Goal: Task Accomplishment & Management: Manage account settings

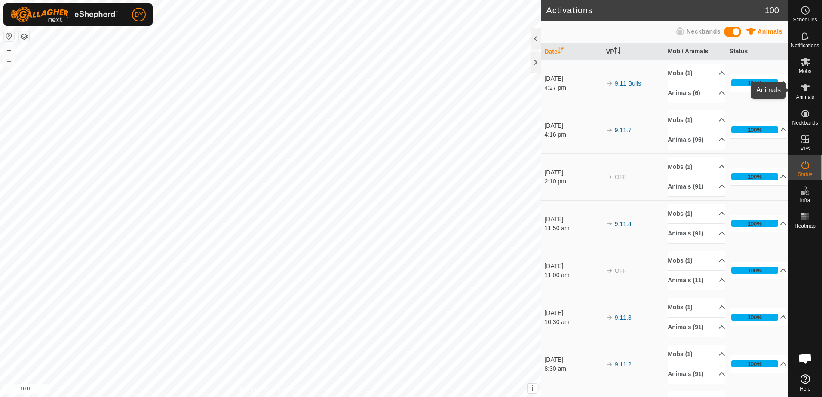
click at [803, 90] on icon at bounding box center [804, 87] width 9 height 7
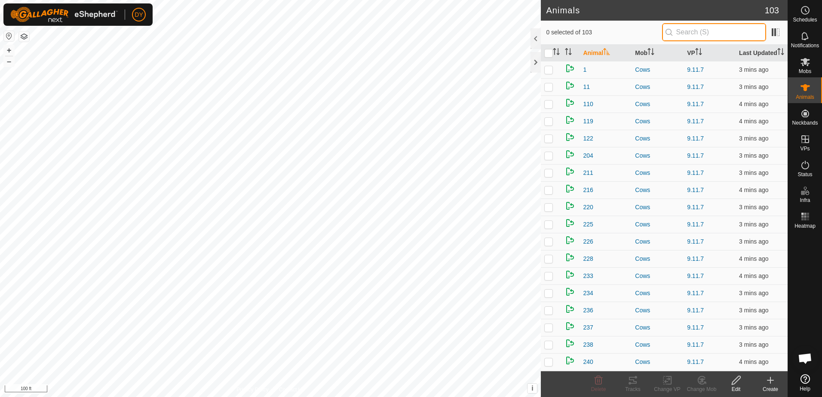
click at [708, 37] on input "text" at bounding box center [714, 32] width 104 height 18
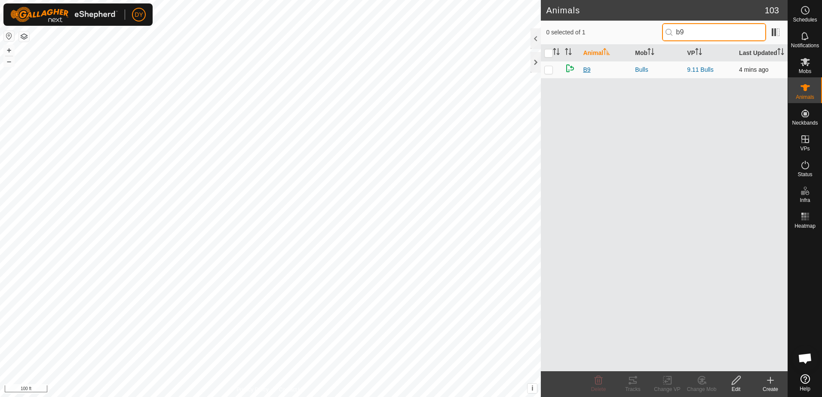
type input "b9"
click at [584, 70] on span "B9" at bounding box center [586, 69] width 7 height 9
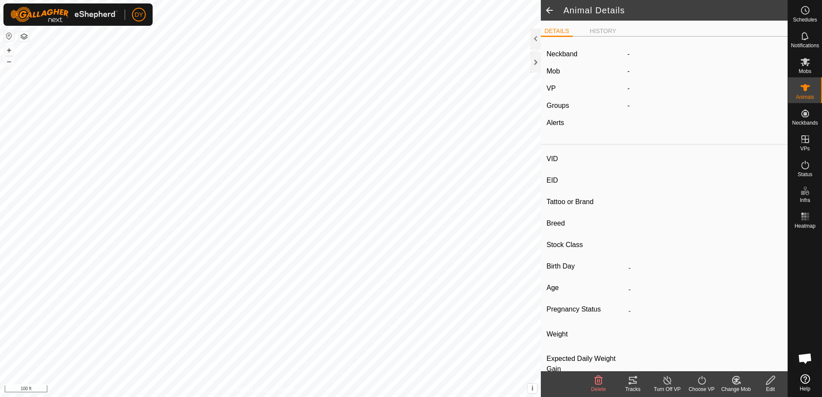
click at [665, 382] on icon at bounding box center [667, 380] width 11 height 10
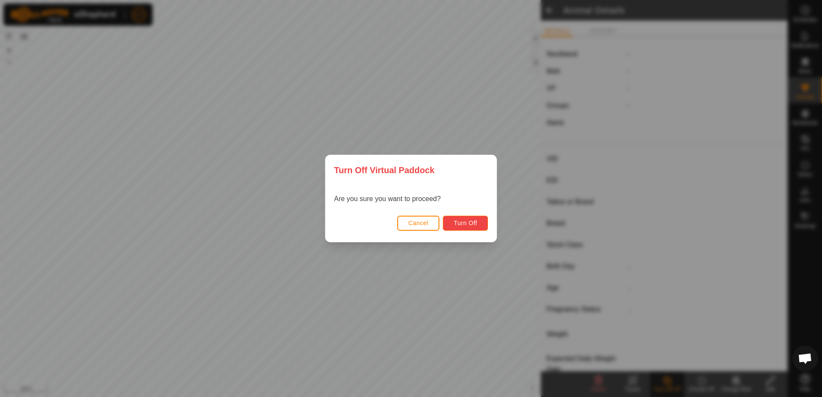
click at [483, 222] on button "Turn Off" at bounding box center [465, 223] width 45 height 15
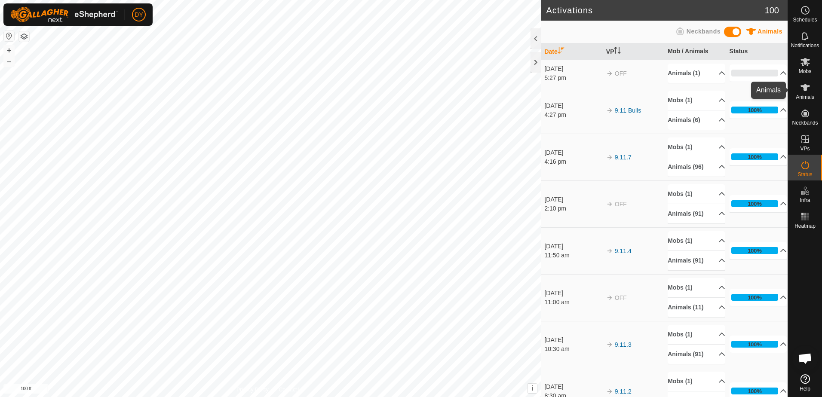
click at [807, 89] on icon at bounding box center [805, 88] width 10 height 10
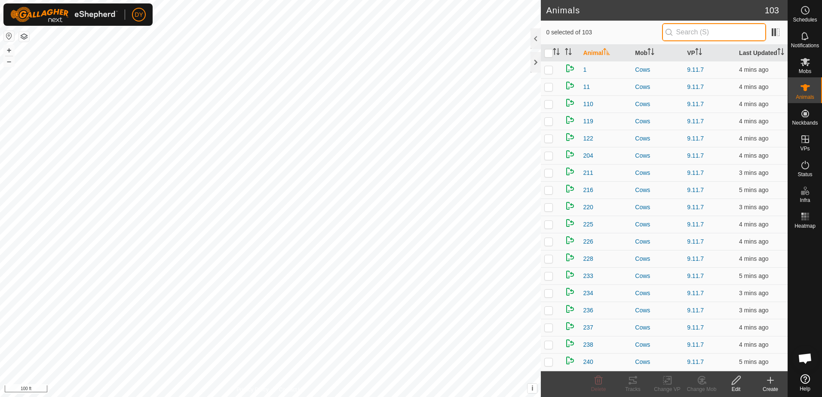
click at [689, 35] on input "text" at bounding box center [714, 32] width 104 height 18
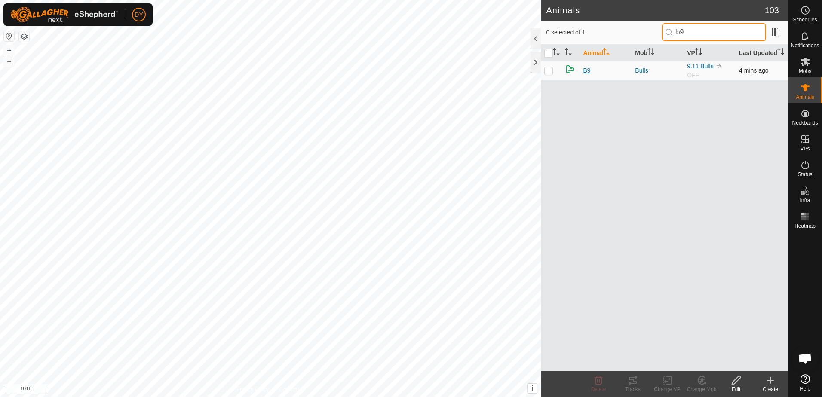
type input "b9"
click at [586, 69] on span "B9" at bounding box center [586, 70] width 7 height 9
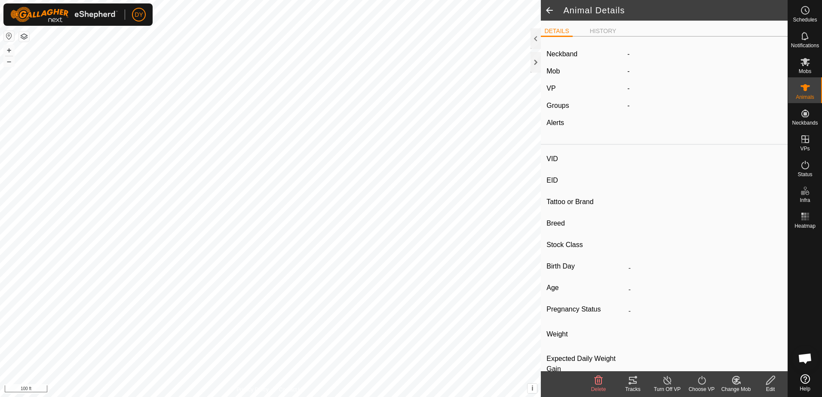
type input "B9"
type input "-"
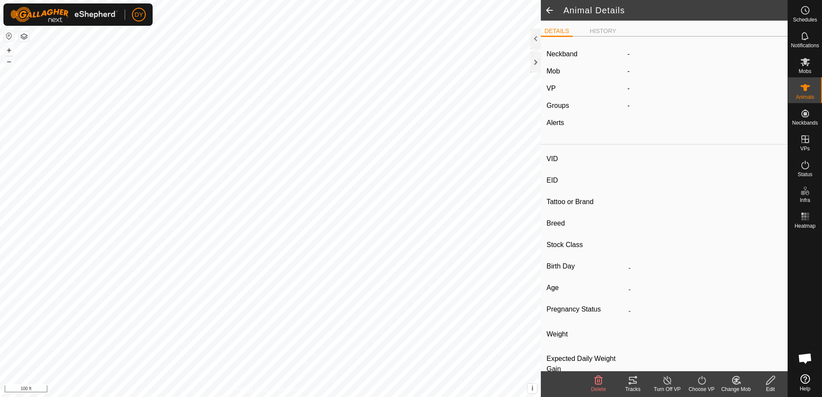
type input "0 kg"
type input "-"
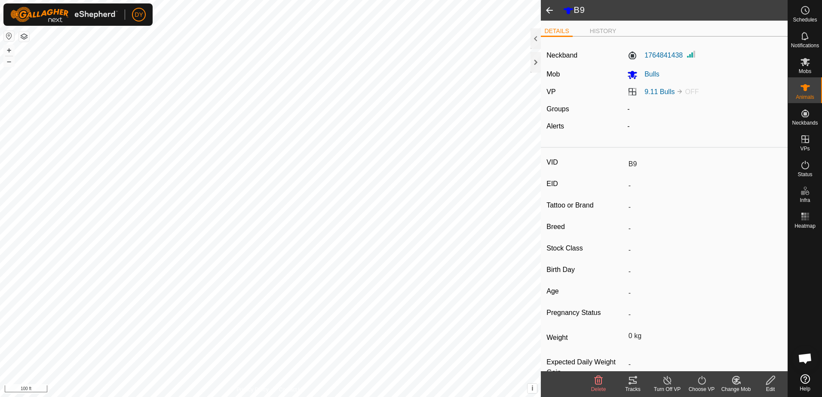
click at [733, 379] on icon at bounding box center [736, 380] width 11 height 10
click at [740, 360] on link "Remove from Mob" at bounding box center [761, 361] width 85 height 17
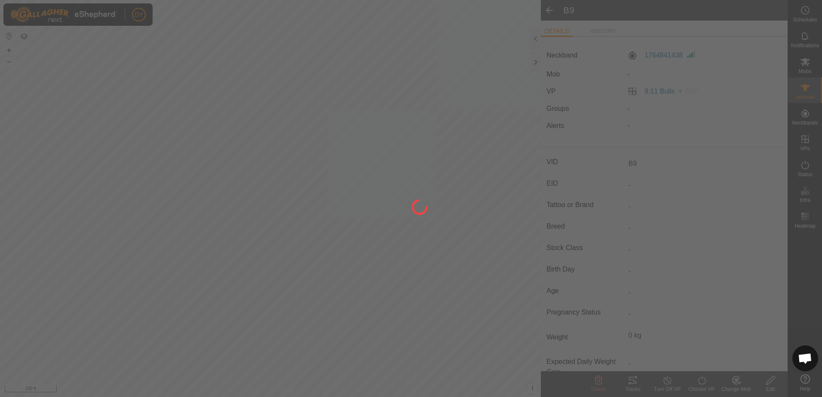
click at [551, 9] on div at bounding box center [411, 198] width 822 height 397
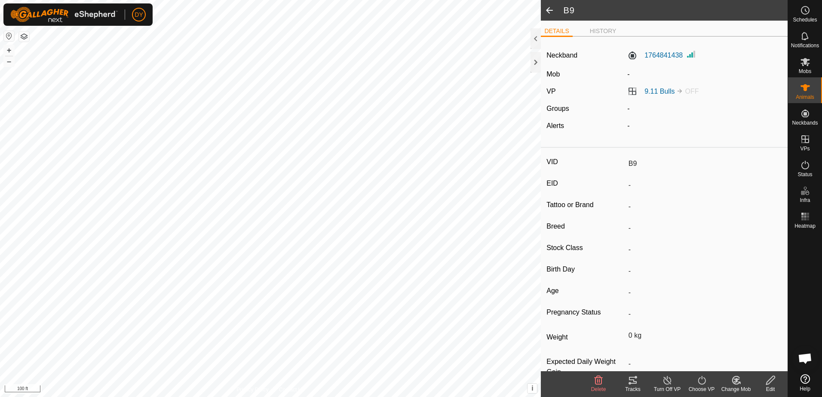
click at [549, 9] on span at bounding box center [549, 10] width 17 height 21
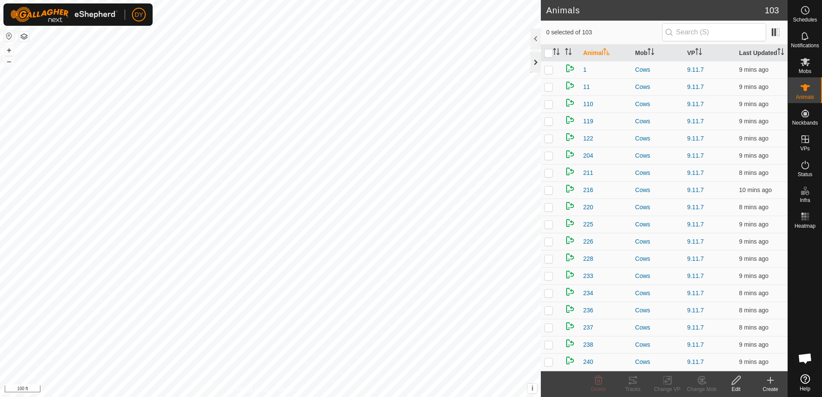
click at [531, 61] on div at bounding box center [535, 62] width 10 height 21
